Goal: Find specific page/section: Find specific page/section

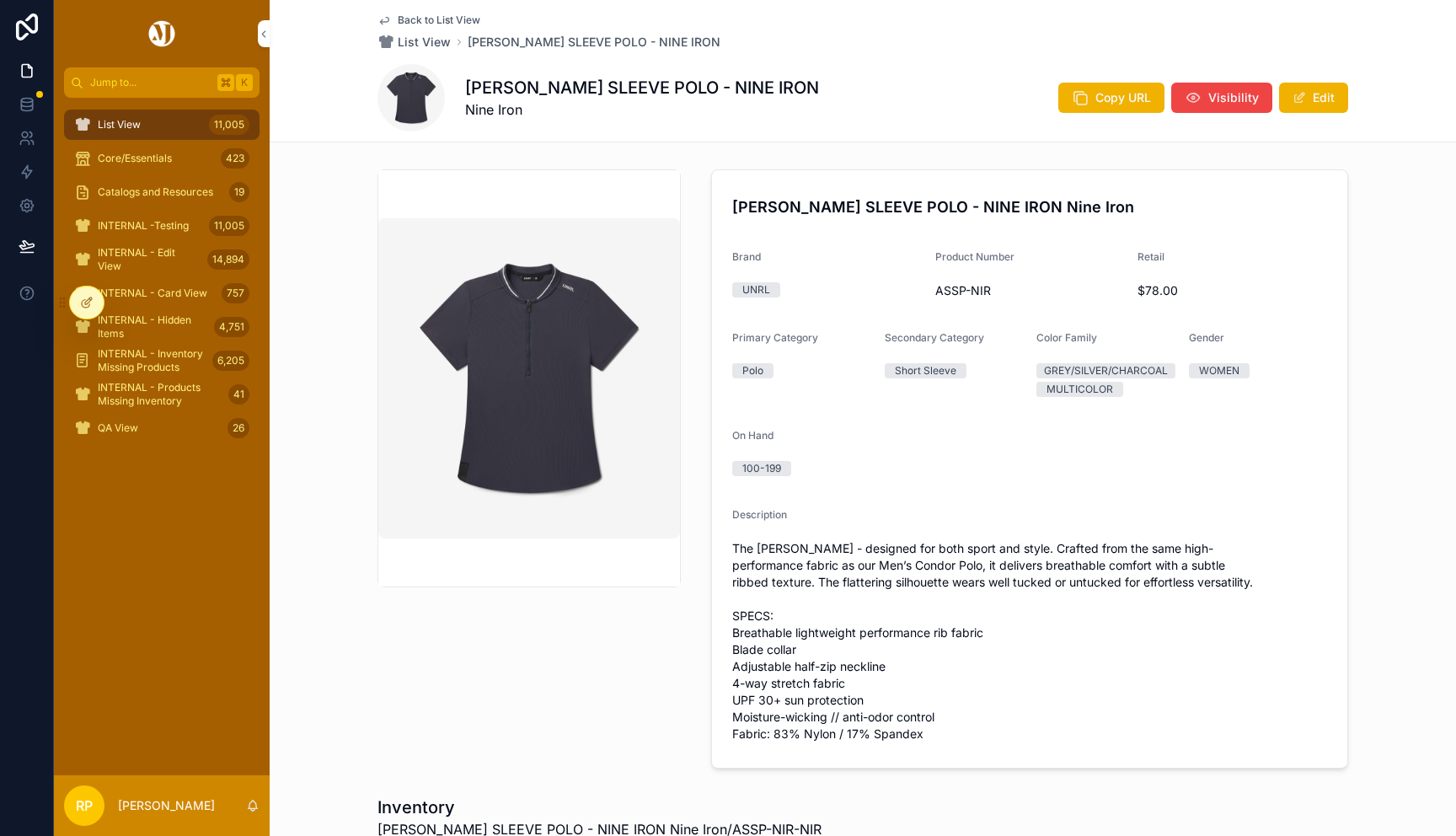
click at [443, 17] on span "Back to List View" at bounding box center [440, 21] width 83 height 14
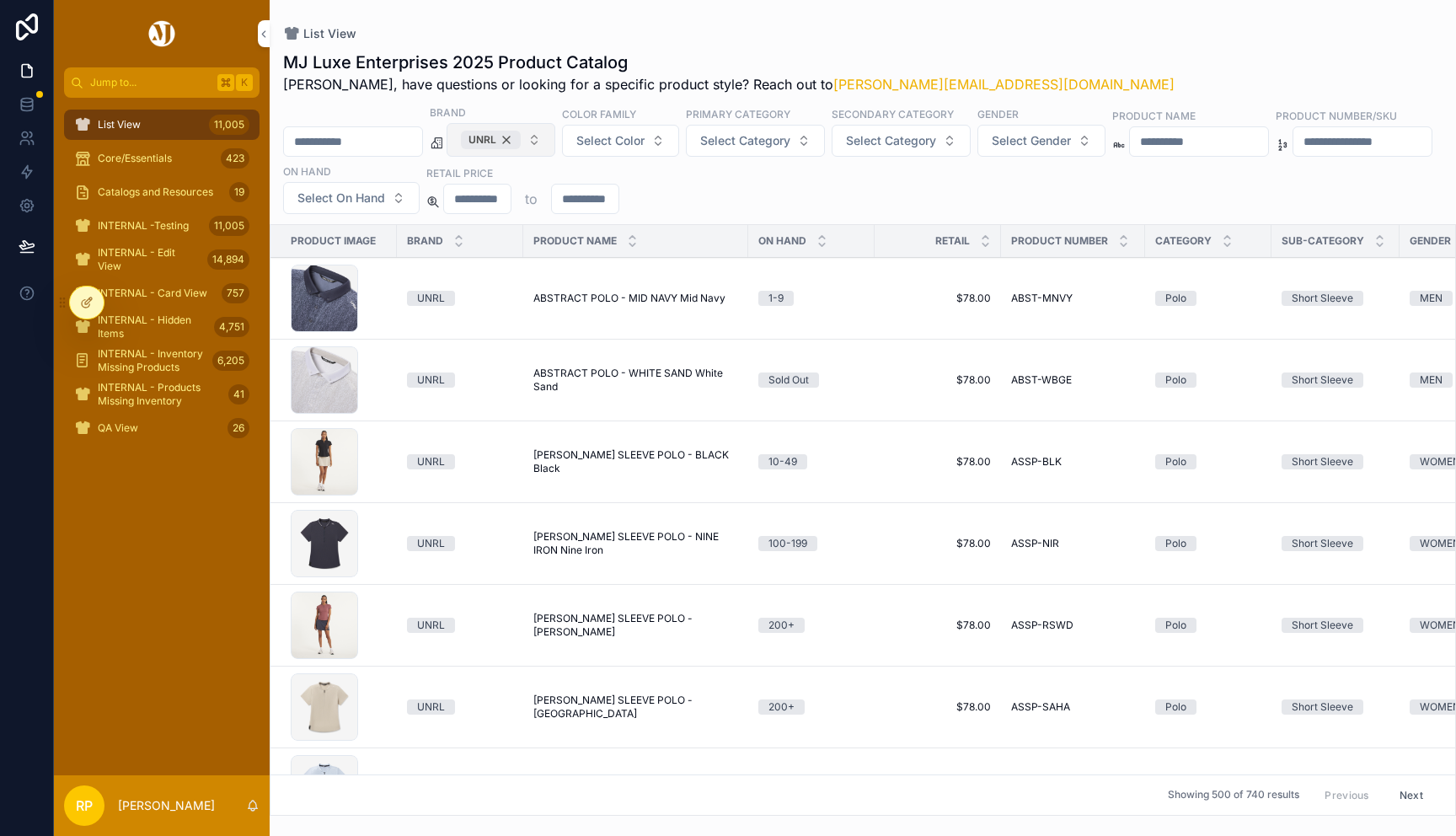
click at [521, 141] on div "UNRL" at bounding box center [491, 139] width 60 height 18
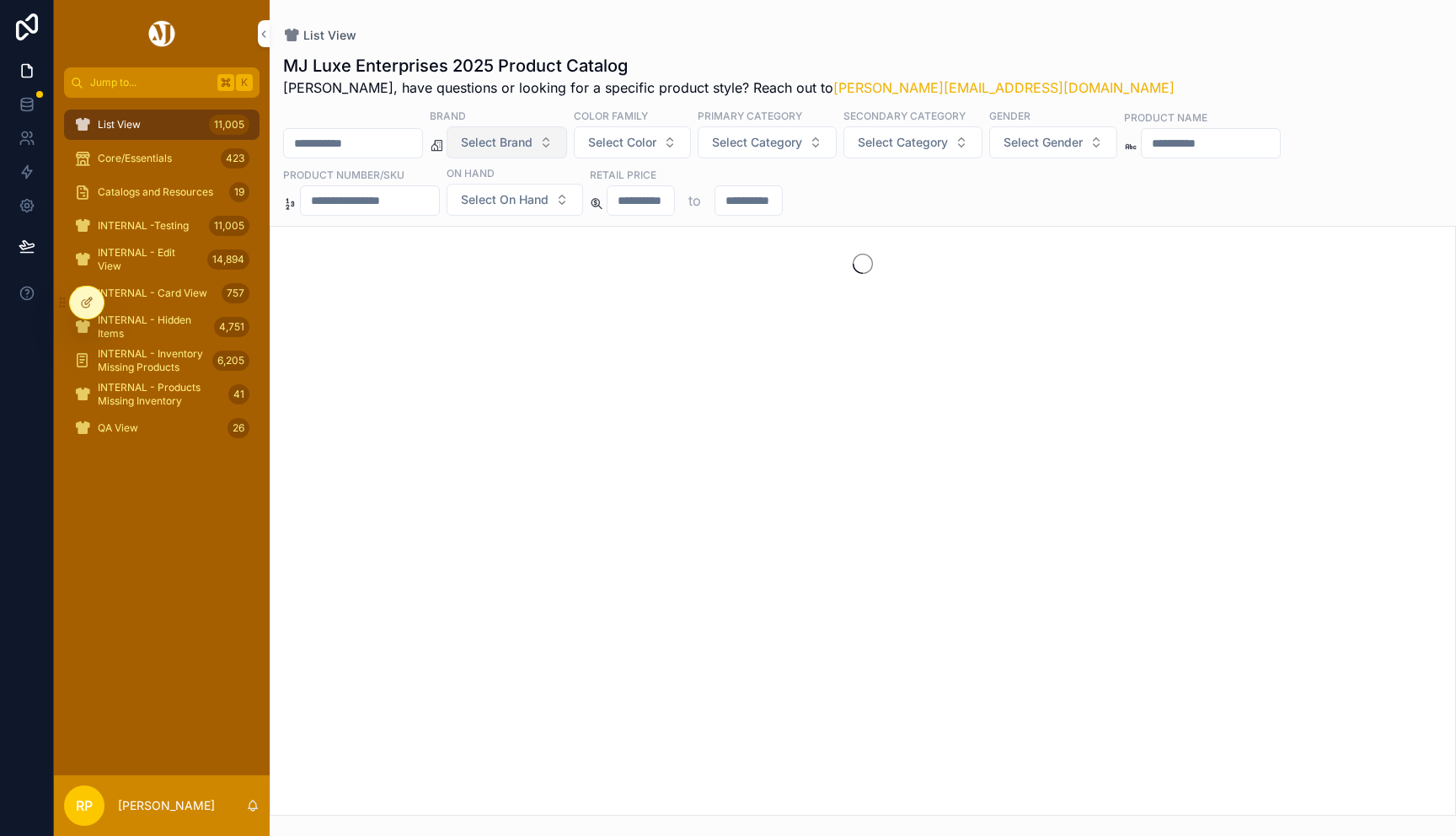
click at [528, 141] on span "Select Brand" at bounding box center [497, 142] width 72 height 17
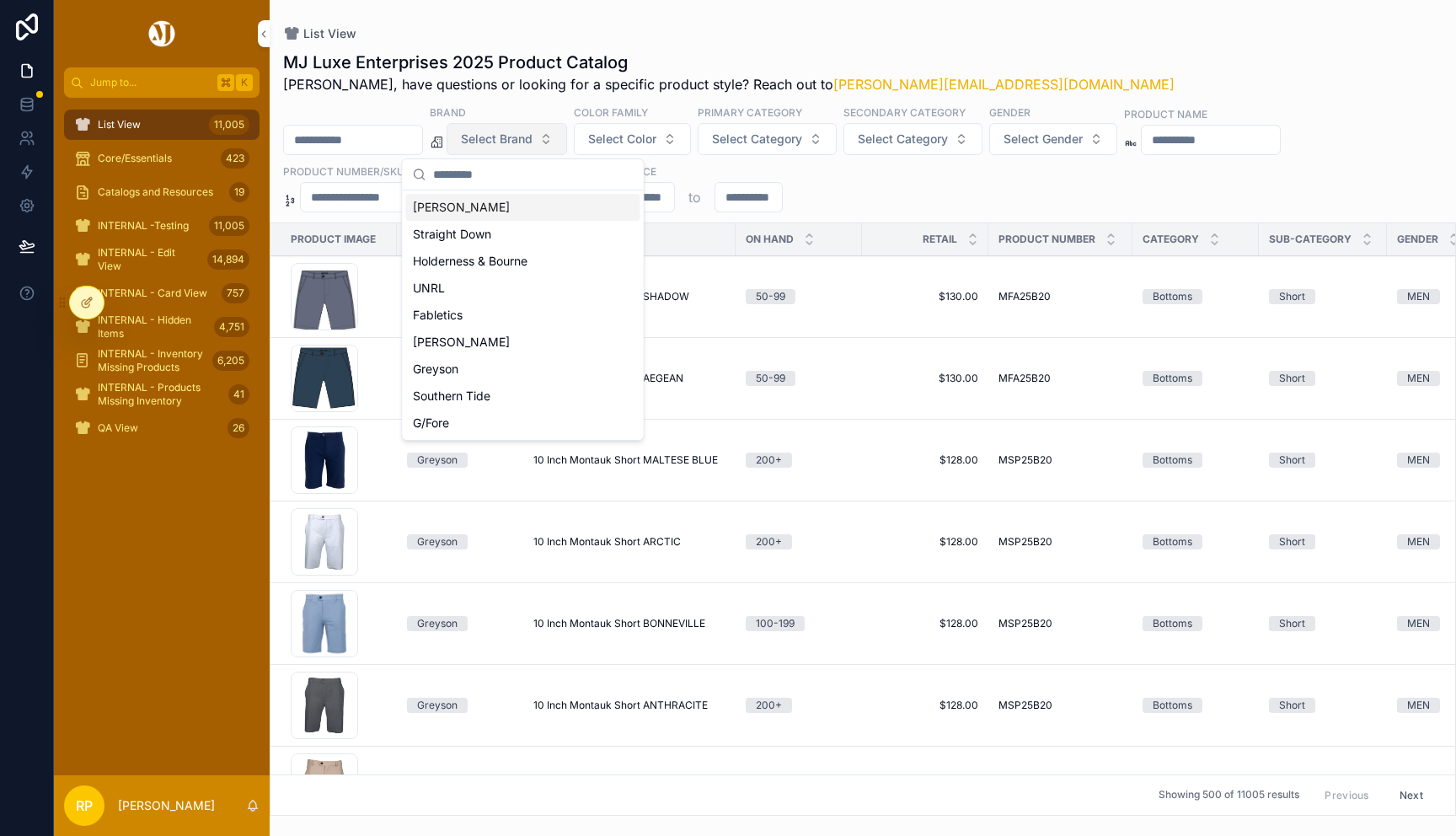
click at [527, 200] on div "Peter Millar" at bounding box center [522, 206] width 234 height 27
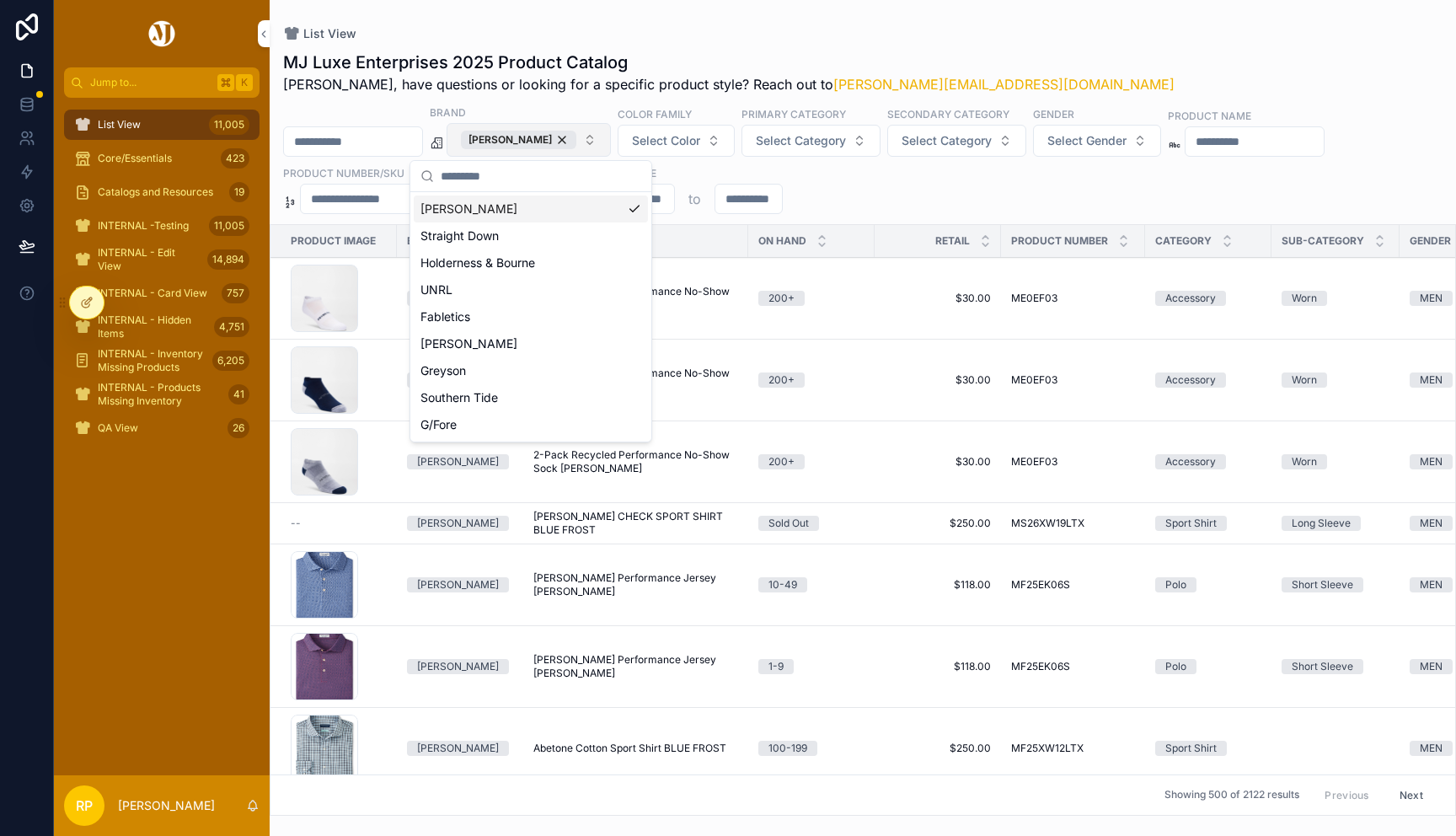
click at [898, 27] on div "List View" at bounding box center [863, 34] width 1160 height 14
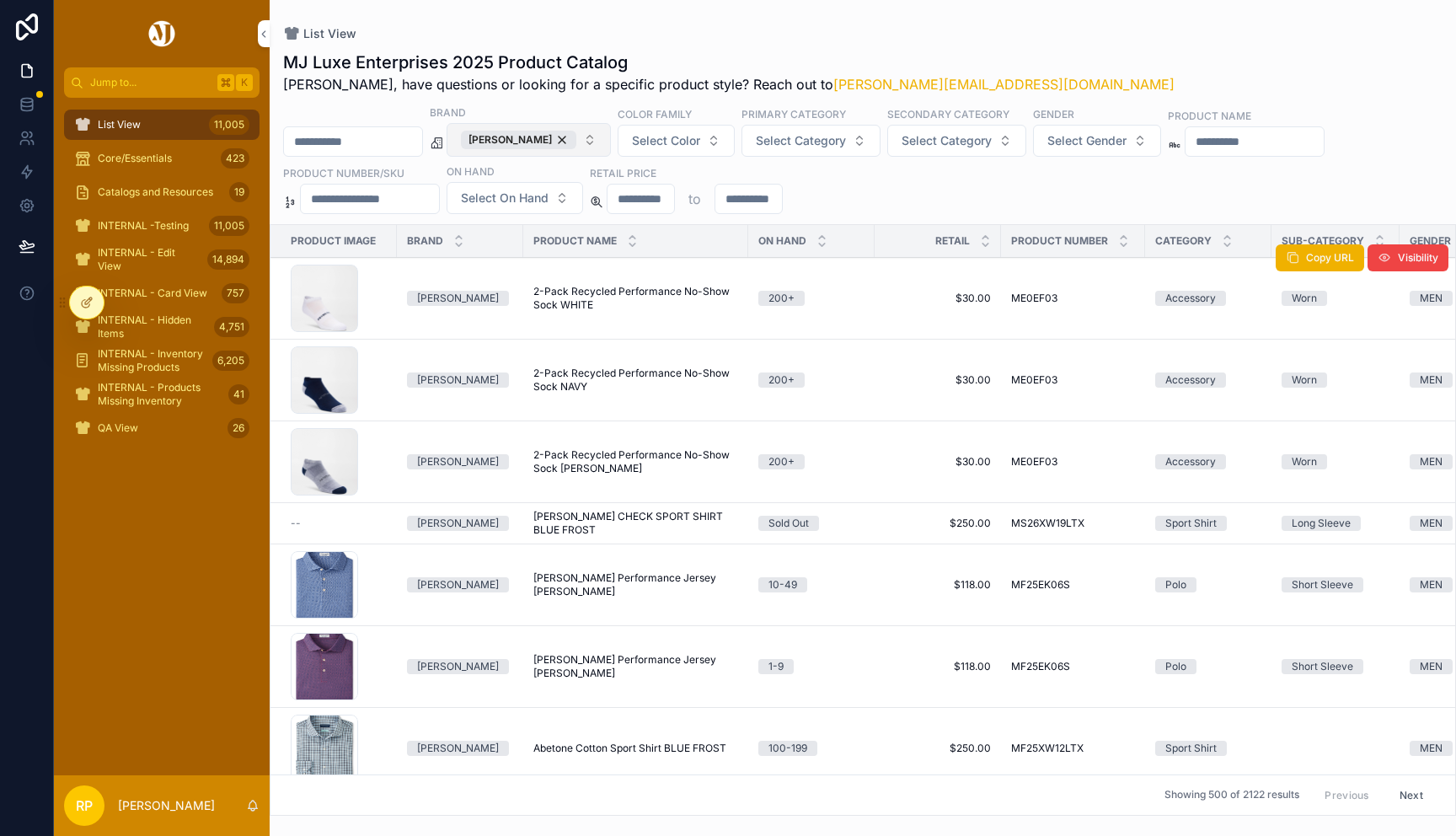
click at [1034, 300] on span "ME0EF03" at bounding box center [1035, 299] width 47 height 14
click at [554, 144] on div "Peter Millar" at bounding box center [519, 139] width 116 height 18
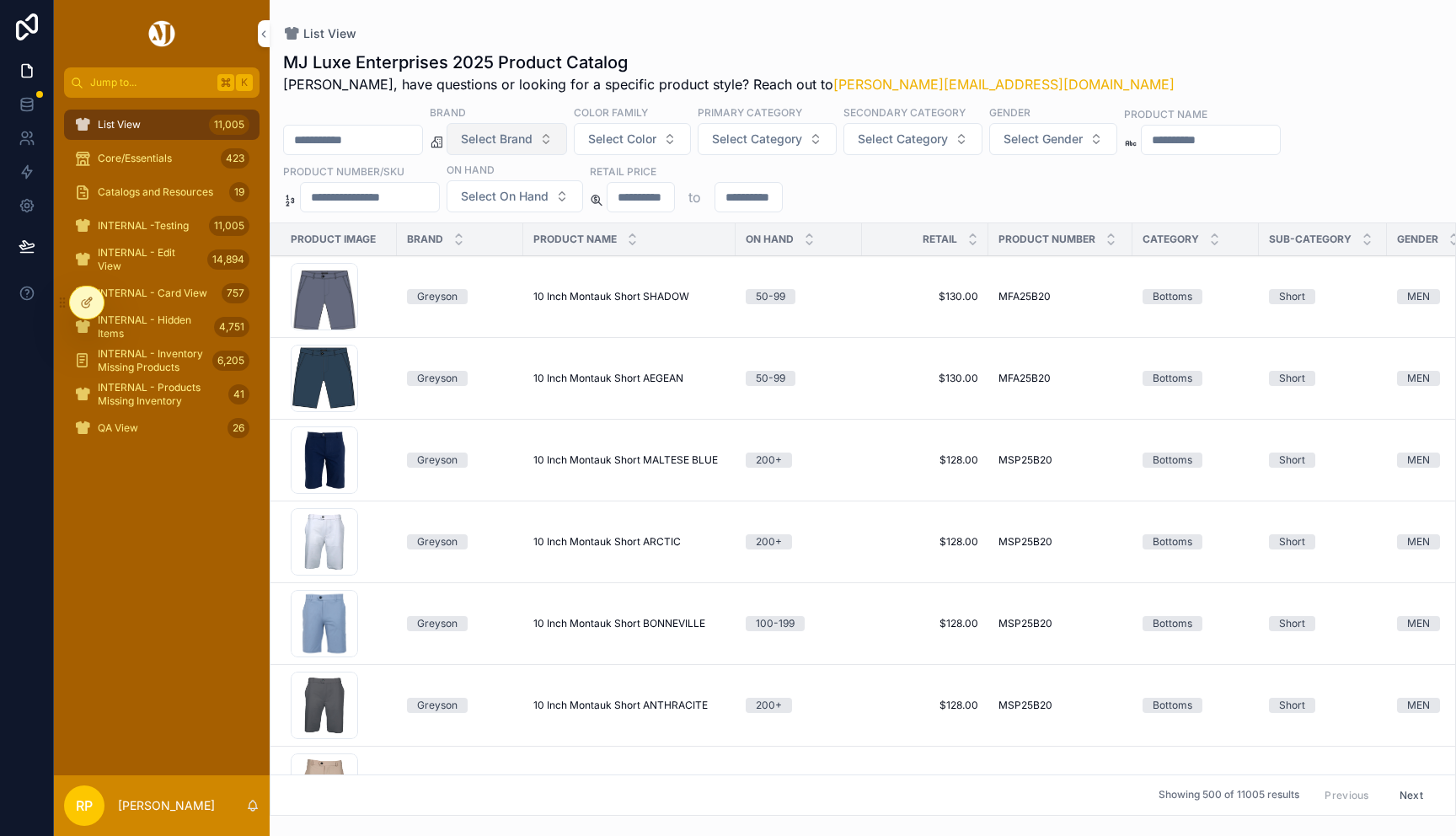
click at [423, 187] on input "scrollable content" at bounding box center [370, 197] width 138 height 23
paste input "******"
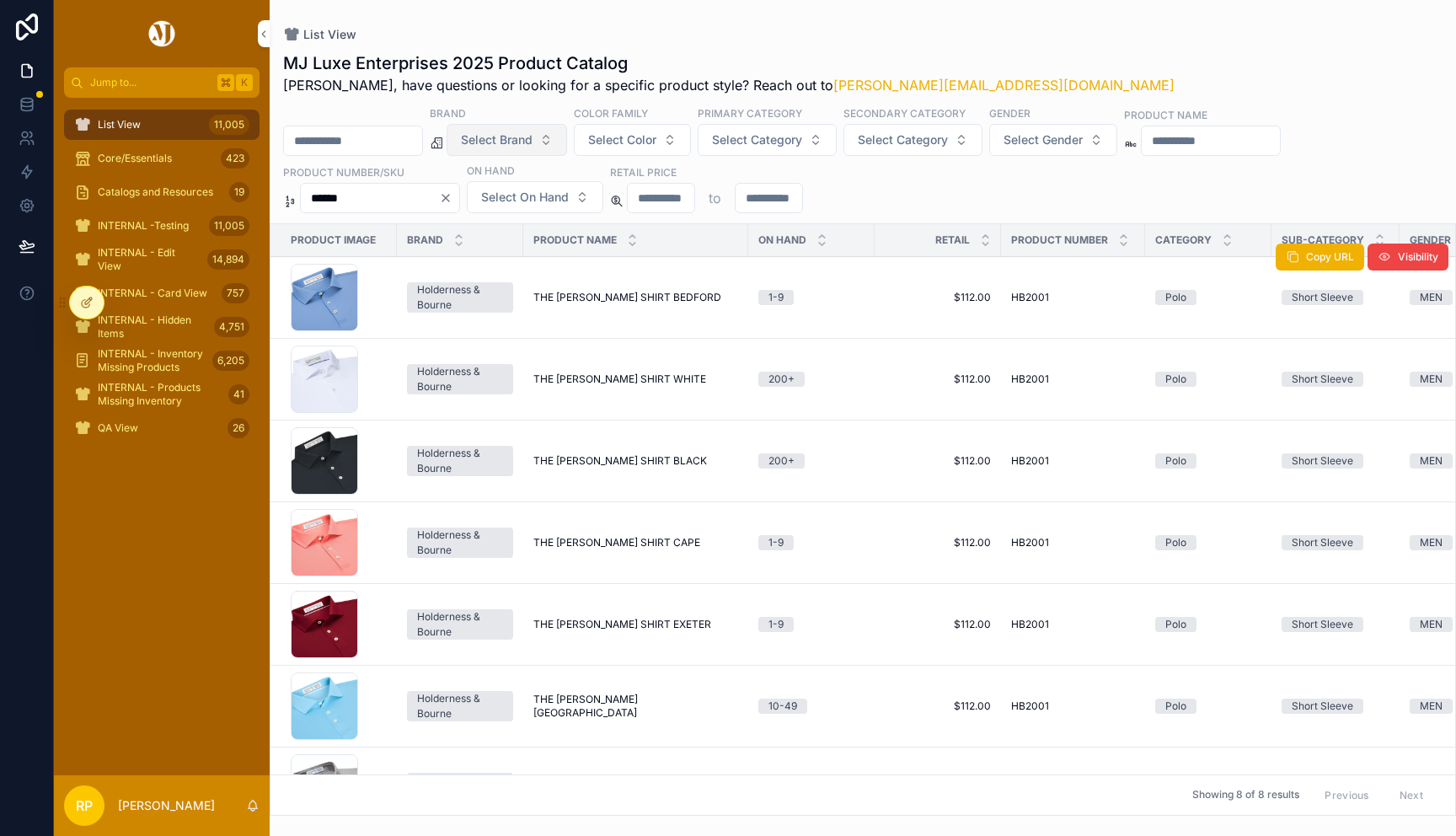
type input "******"
click at [662, 300] on span "THE [PERSON_NAME] SHIRT BEDFORD" at bounding box center [628, 298] width 188 height 14
click at [656, 291] on span "THE [PERSON_NAME] SHIRT BEDFORD" at bounding box center [628, 298] width 188 height 14
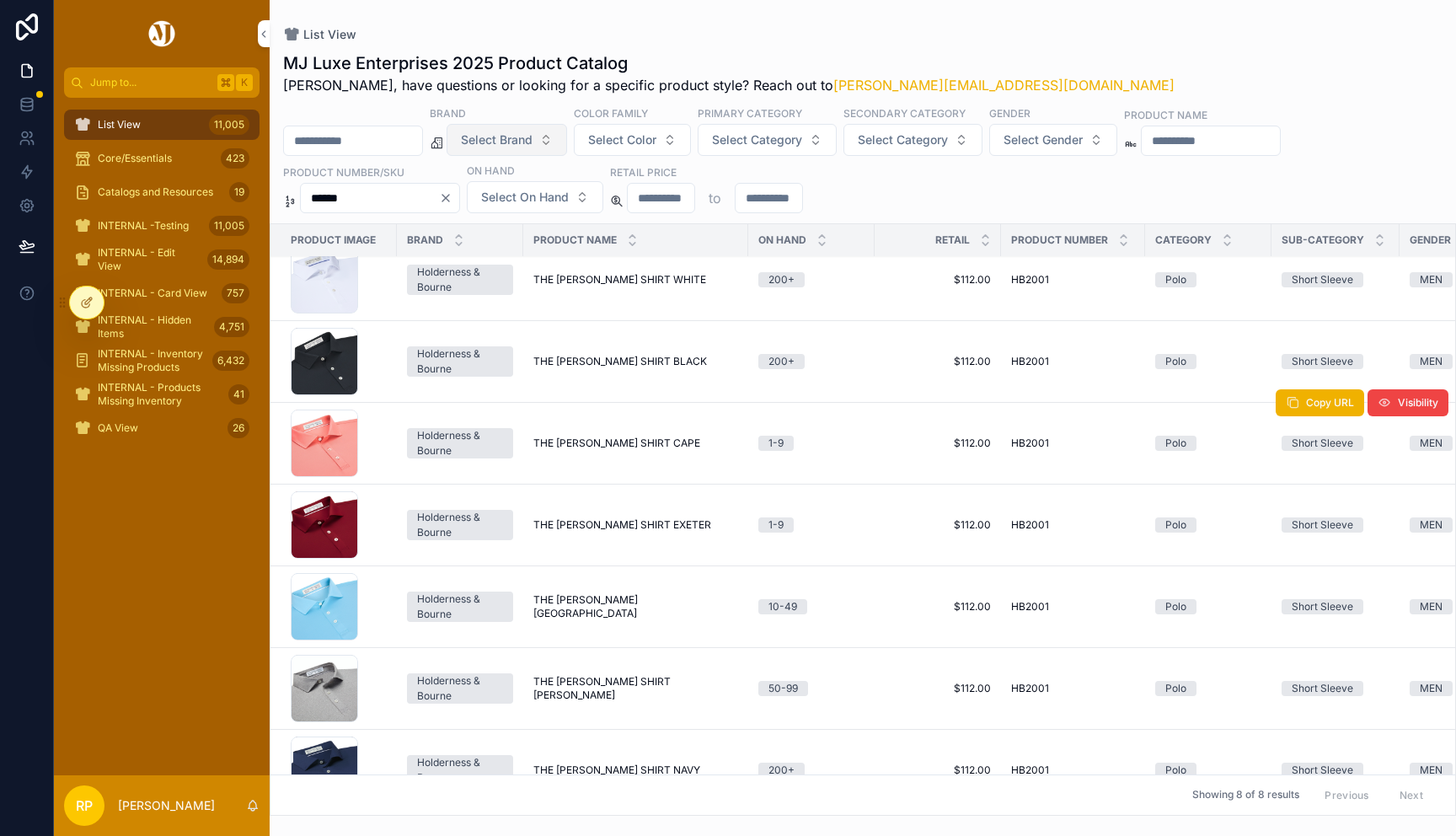
scroll to position [136, 0]
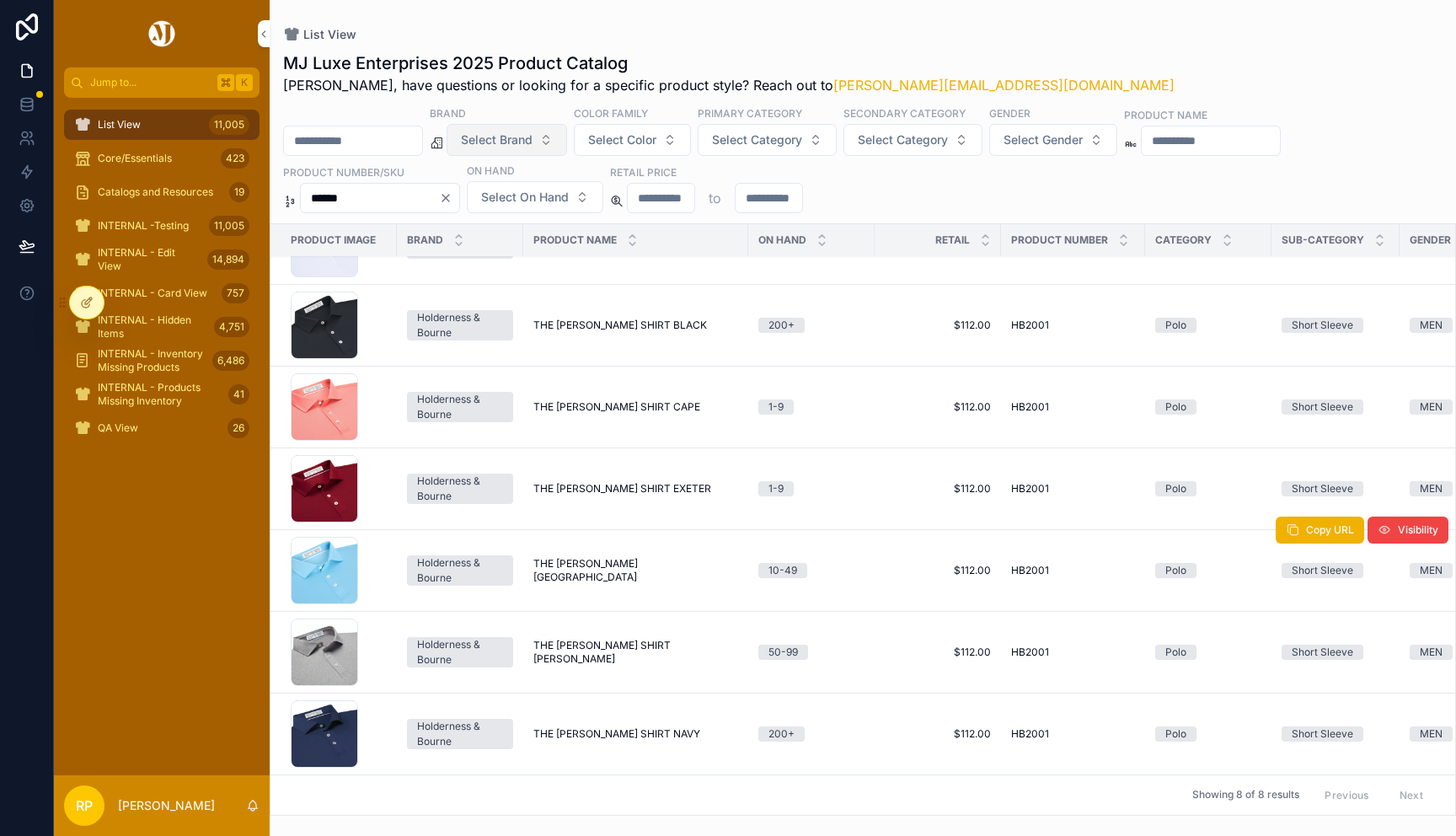
click at [644, 579] on td "THE ANDERSON SHIRT HARBOR THE ANDERSON SHIRT HARBOR" at bounding box center [636, 570] width 225 height 82
click at [643, 572] on span "THE ANDERSON SHIRT HARBOR" at bounding box center [636, 570] width 205 height 27
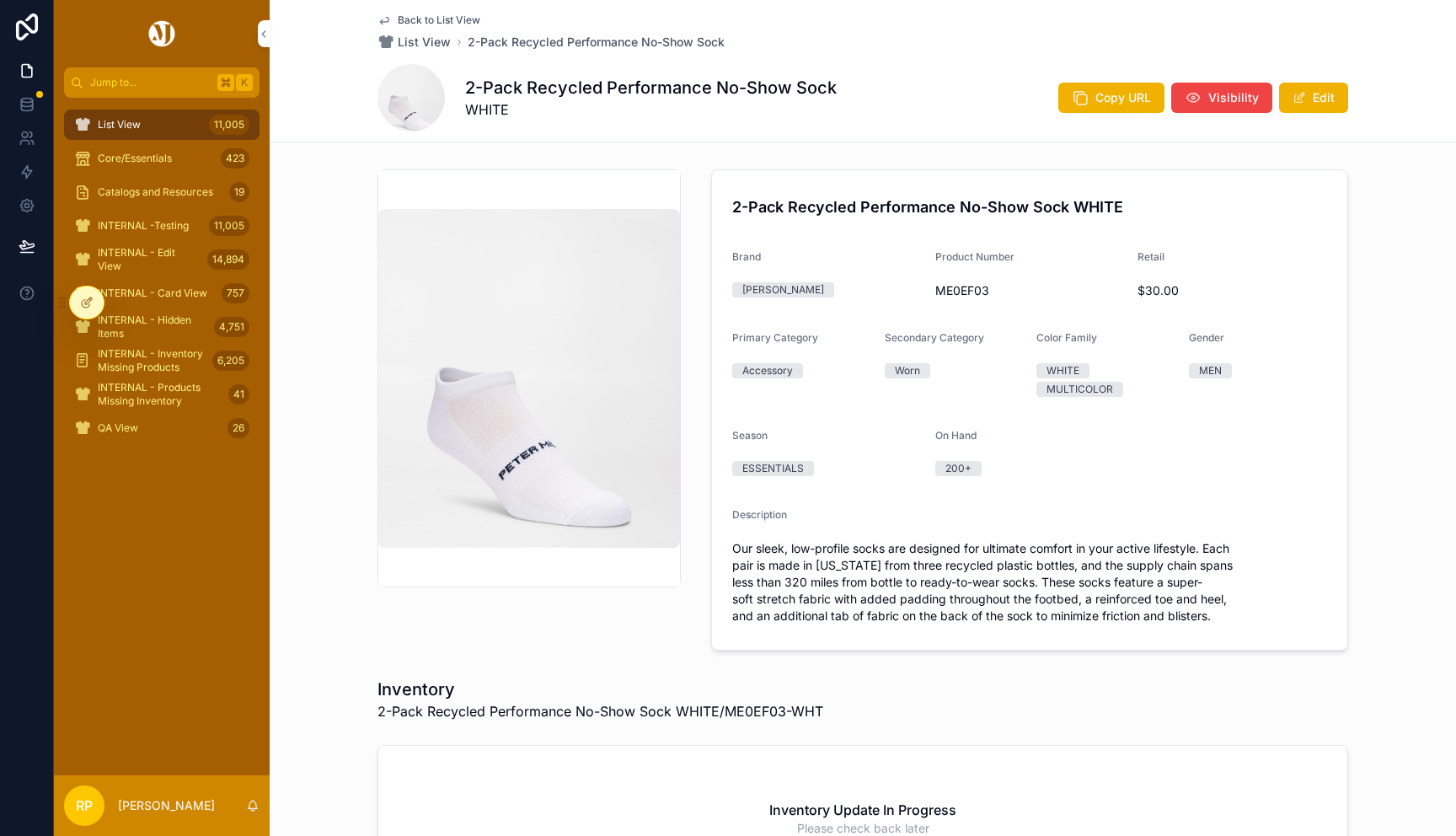
click at [935, 296] on span "ME0EF03" at bounding box center [1030, 291] width 190 height 17
copy span "ME0EF03"
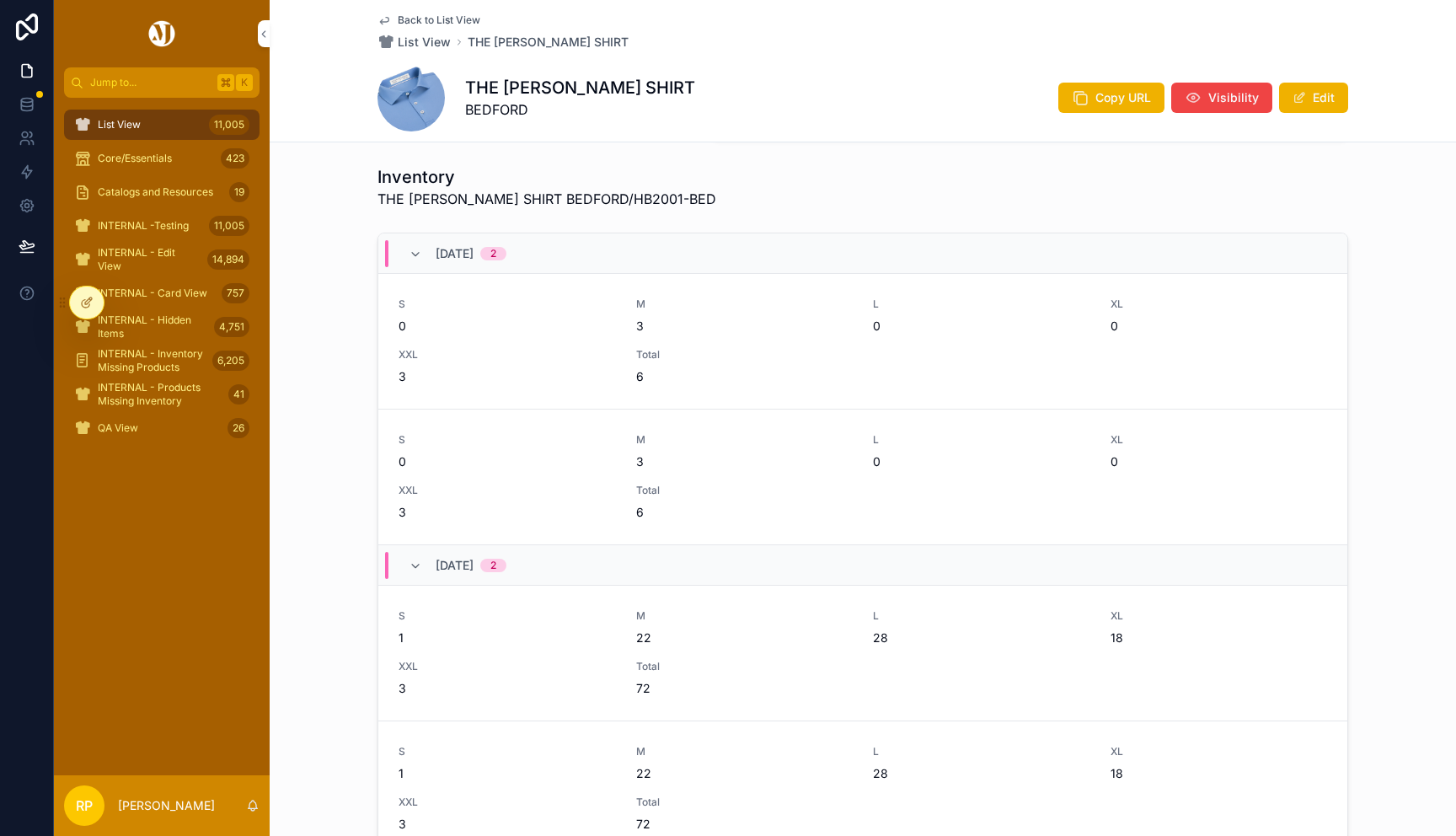
scroll to position [839, 0]
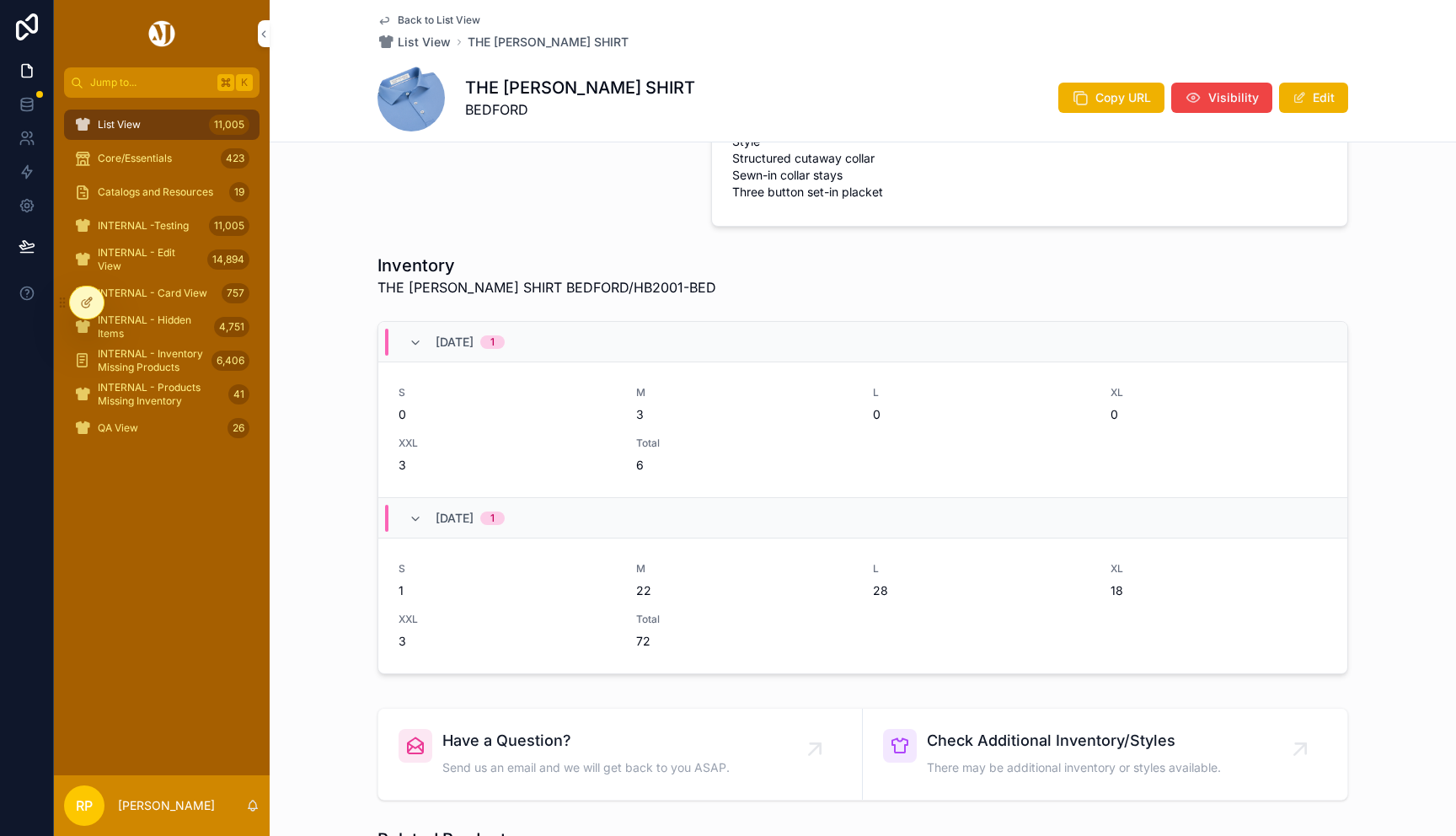
scroll to position [757, 0]
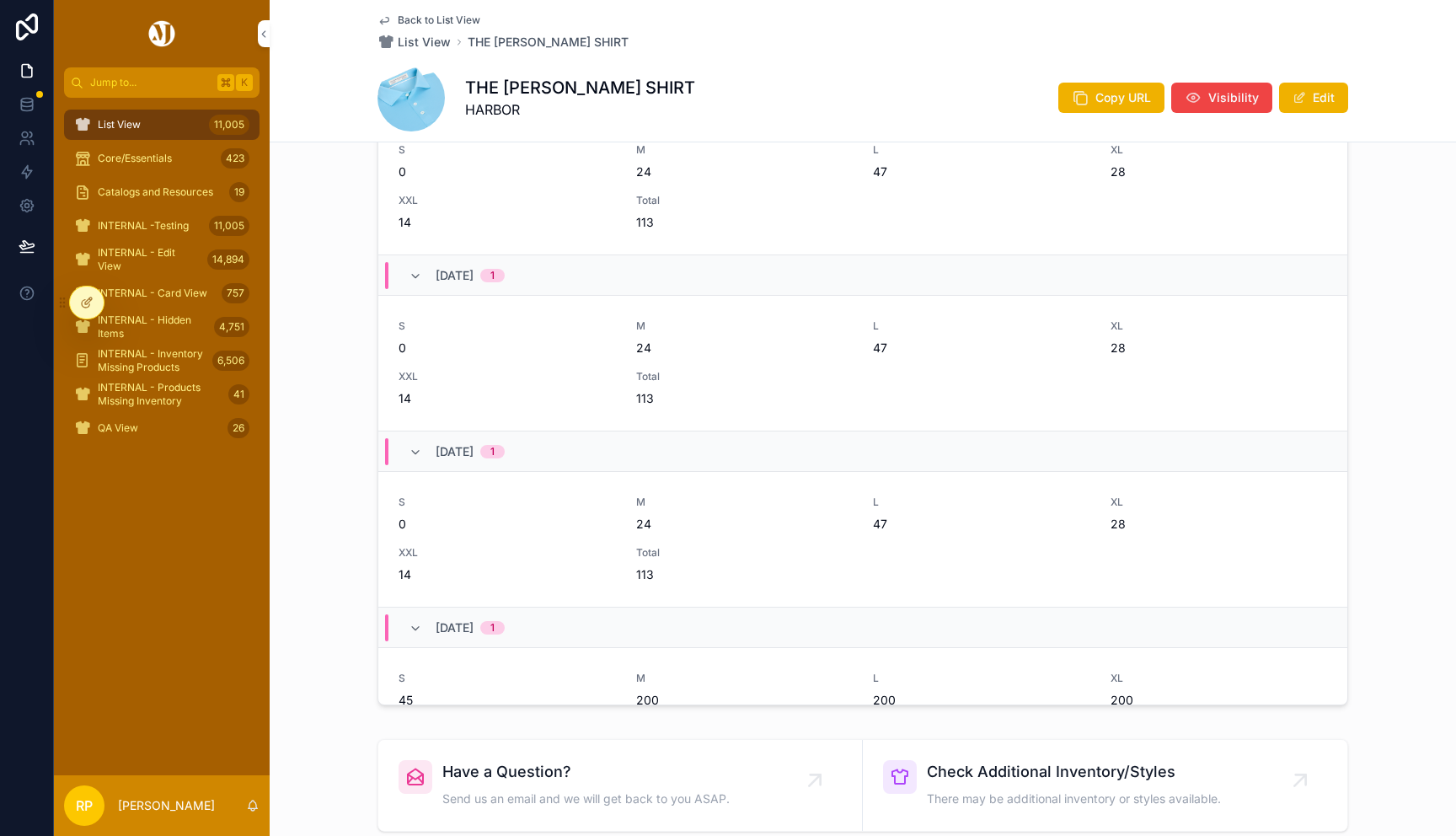
scroll to position [255, 0]
